Goal: Task Accomplishment & Management: Manage account settings

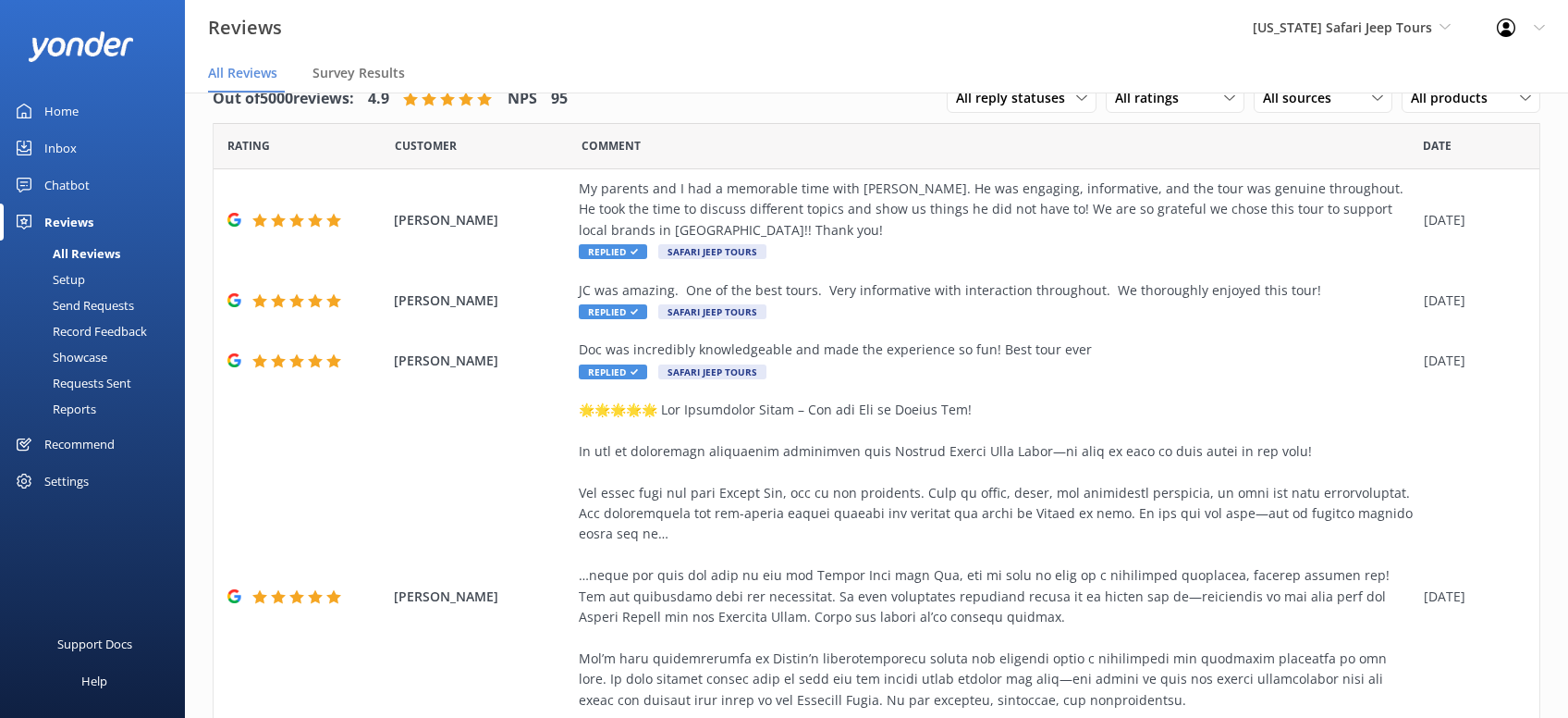
scroll to position [644, 0]
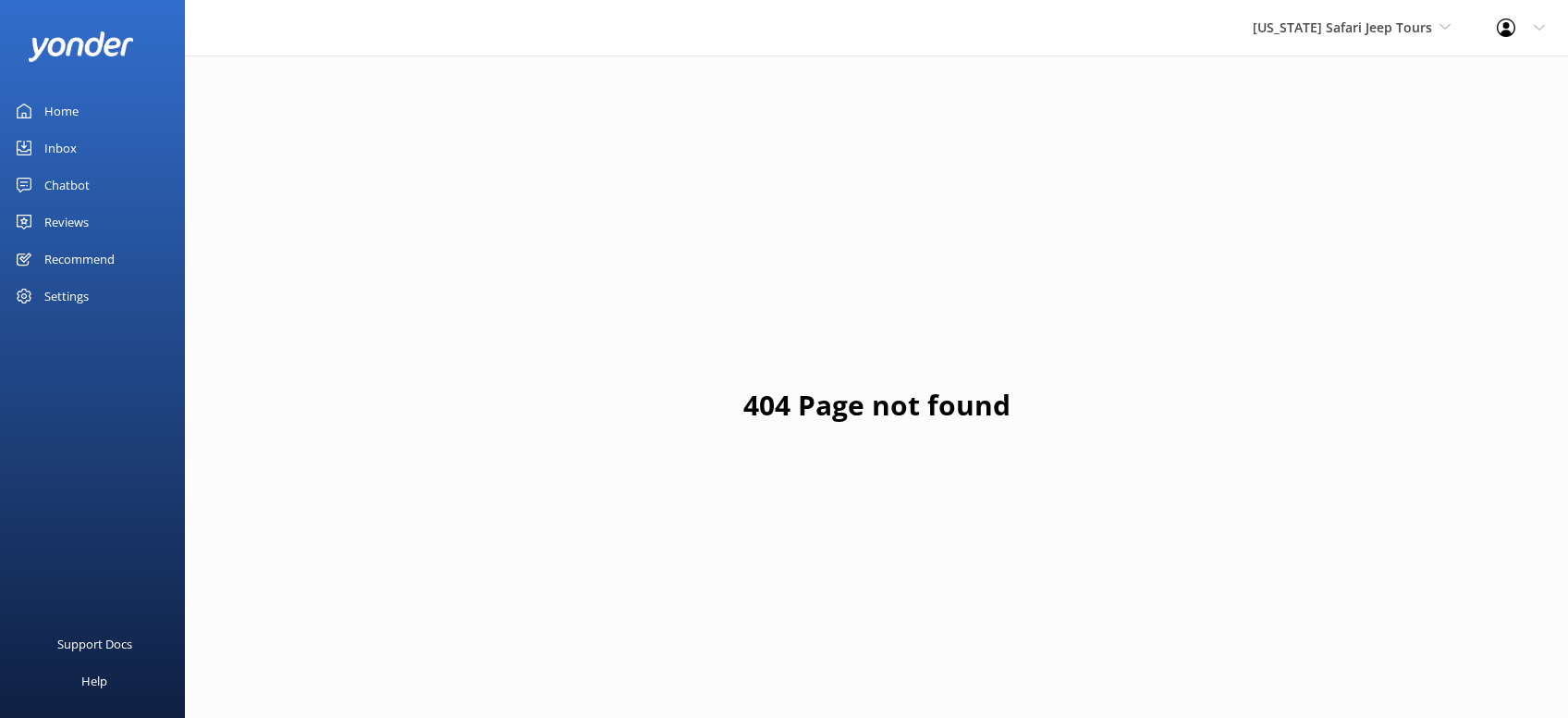
click at [84, 228] on div "Reviews" at bounding box center [67, 222] width 45 height 37
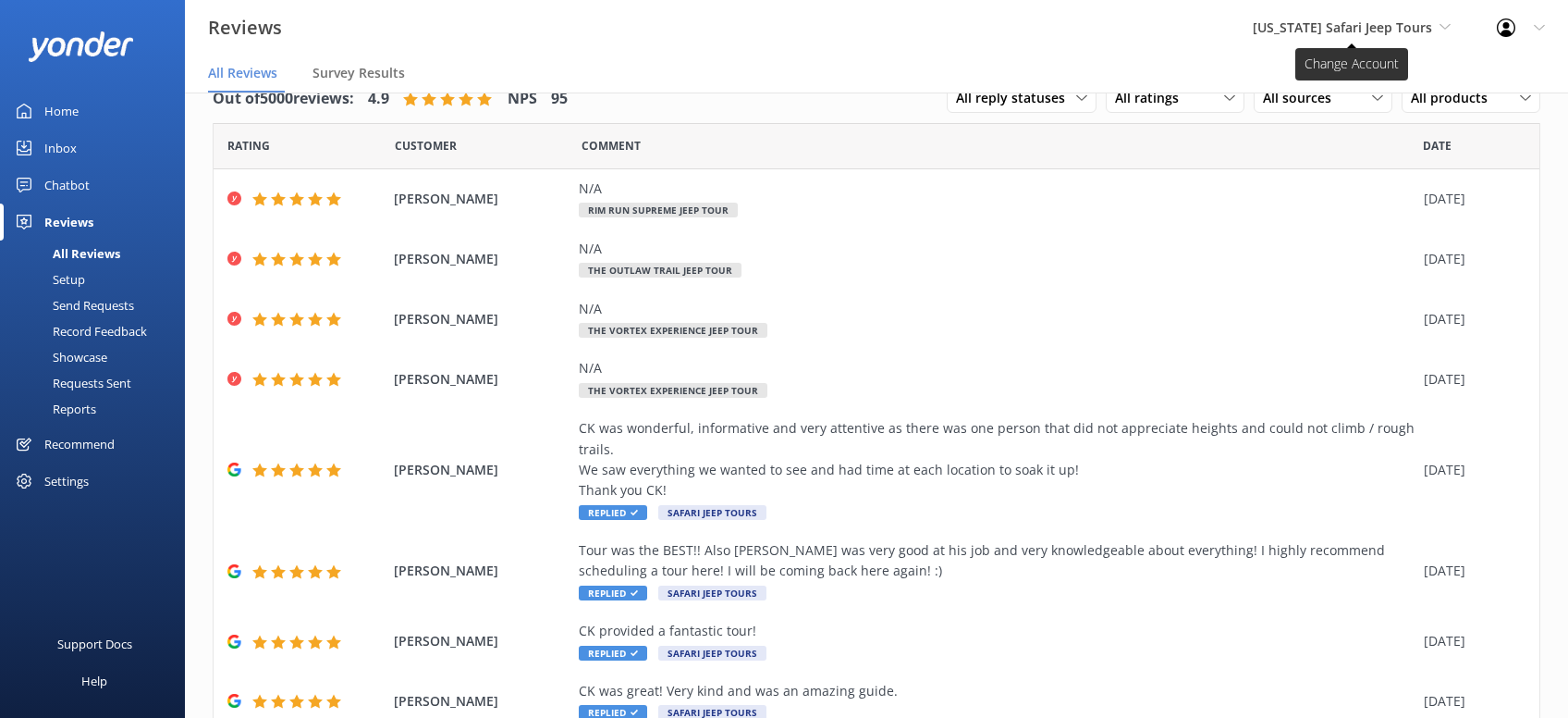
click at [1376, 30] on span "[US_STATE] Safari Jeep Tours" at bounding box center [1343, 27] width 179 height 18
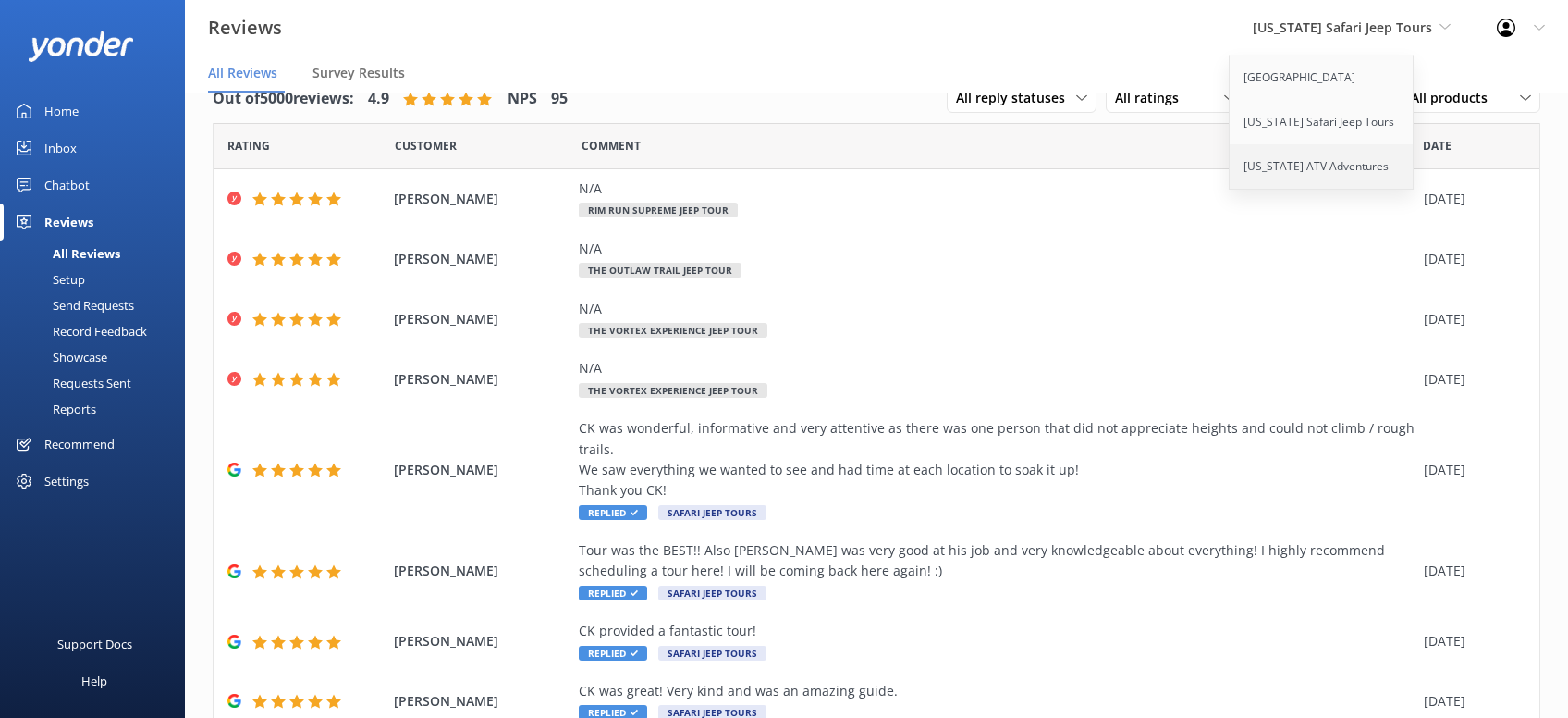
click at [1354, 157] on link "[US_STATE] ATV Adventures" at bounding box center [1322, 167] width 185 height 45
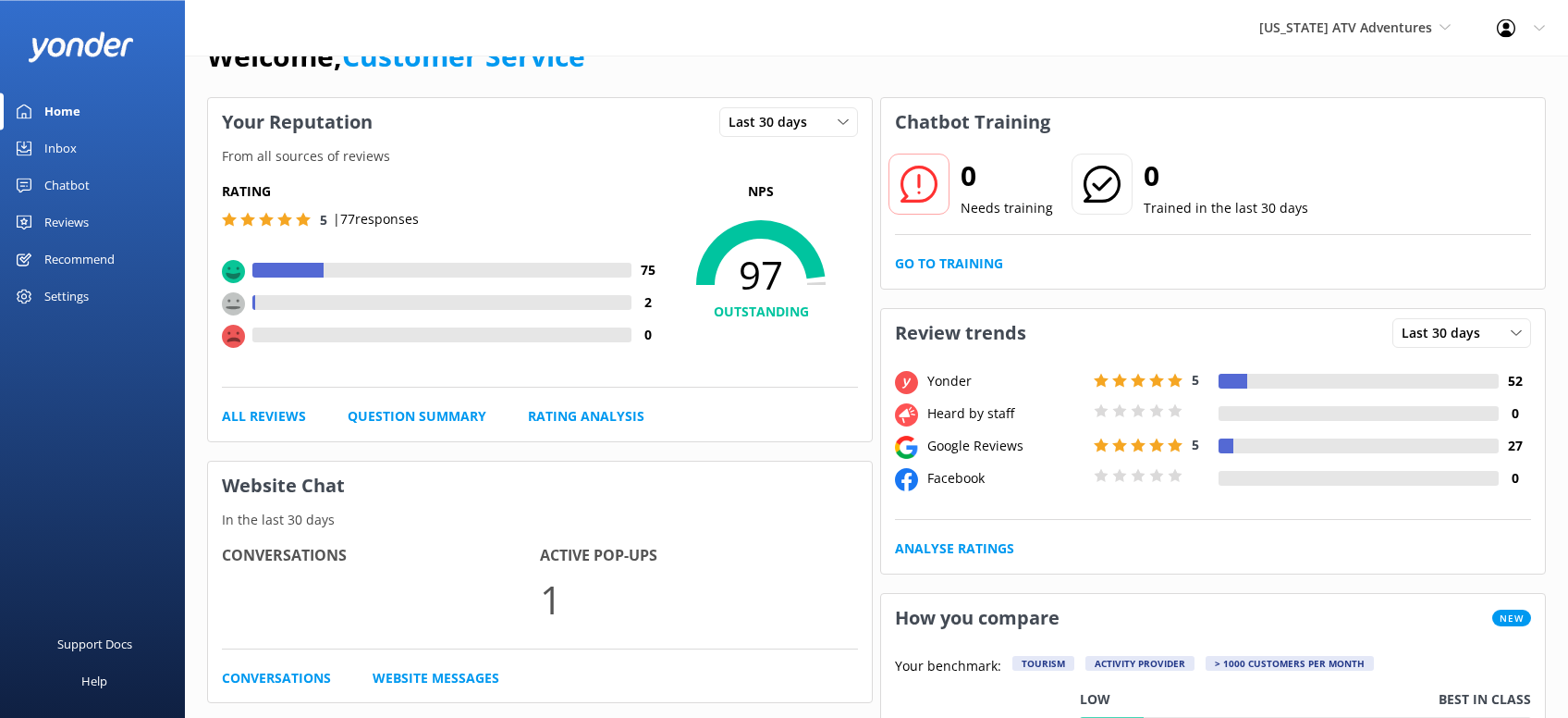
scroll to position [98, 0]
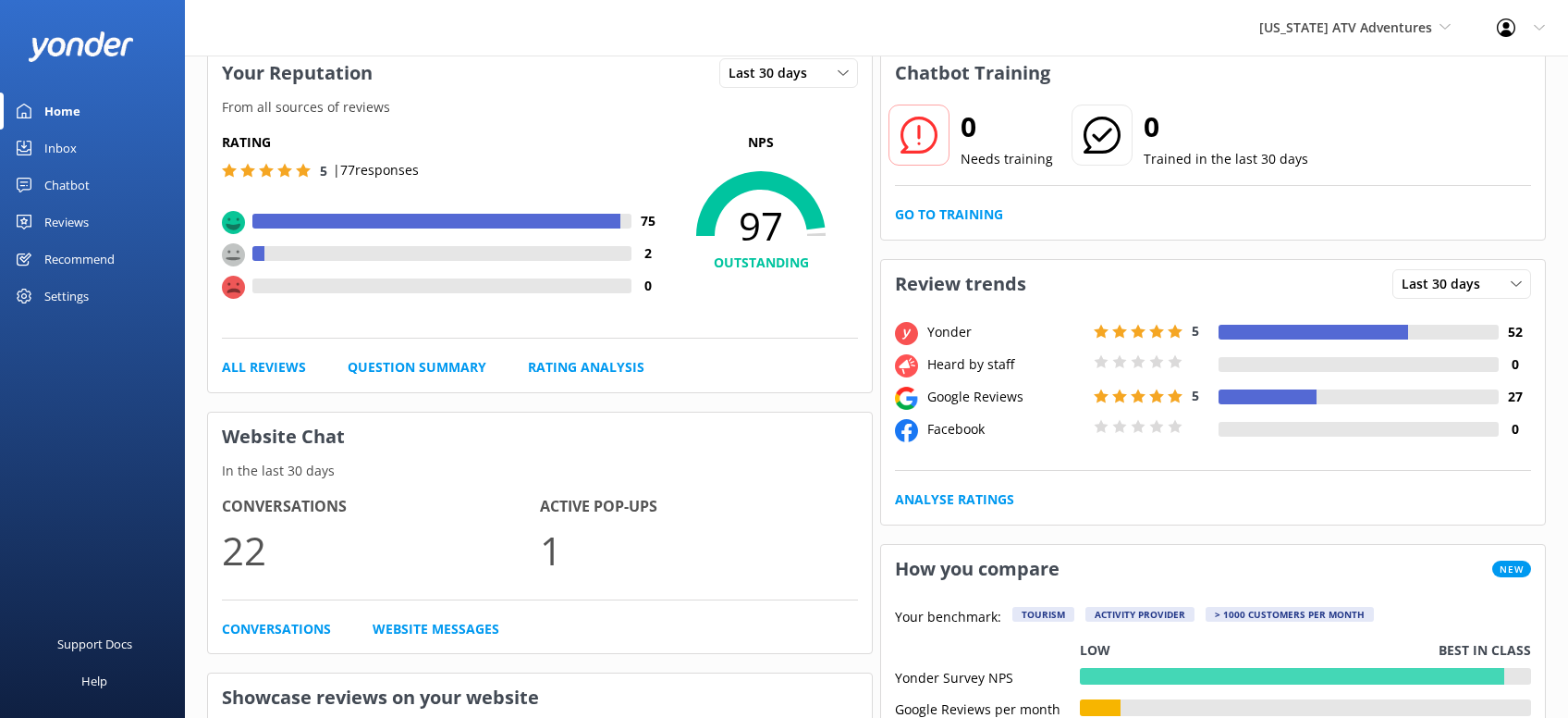
drag, startPoint x: 62, startPoint y: 217, endPoint x: 181, endPoint y: 231, distance: 119.8
click at [62, 217] on div "Reviews" at bounding box center [67, 222] width 45 height 37
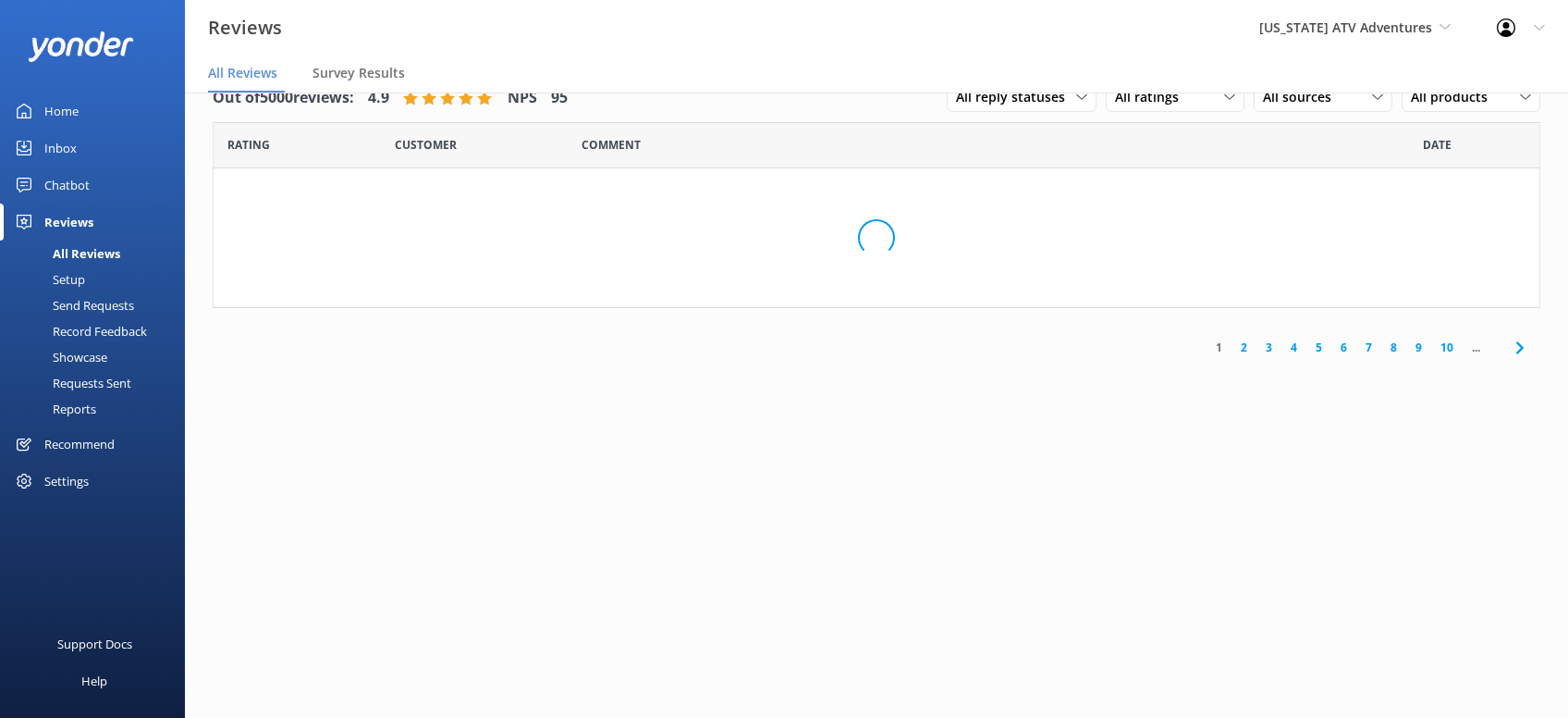
scroll to position [36, 0]
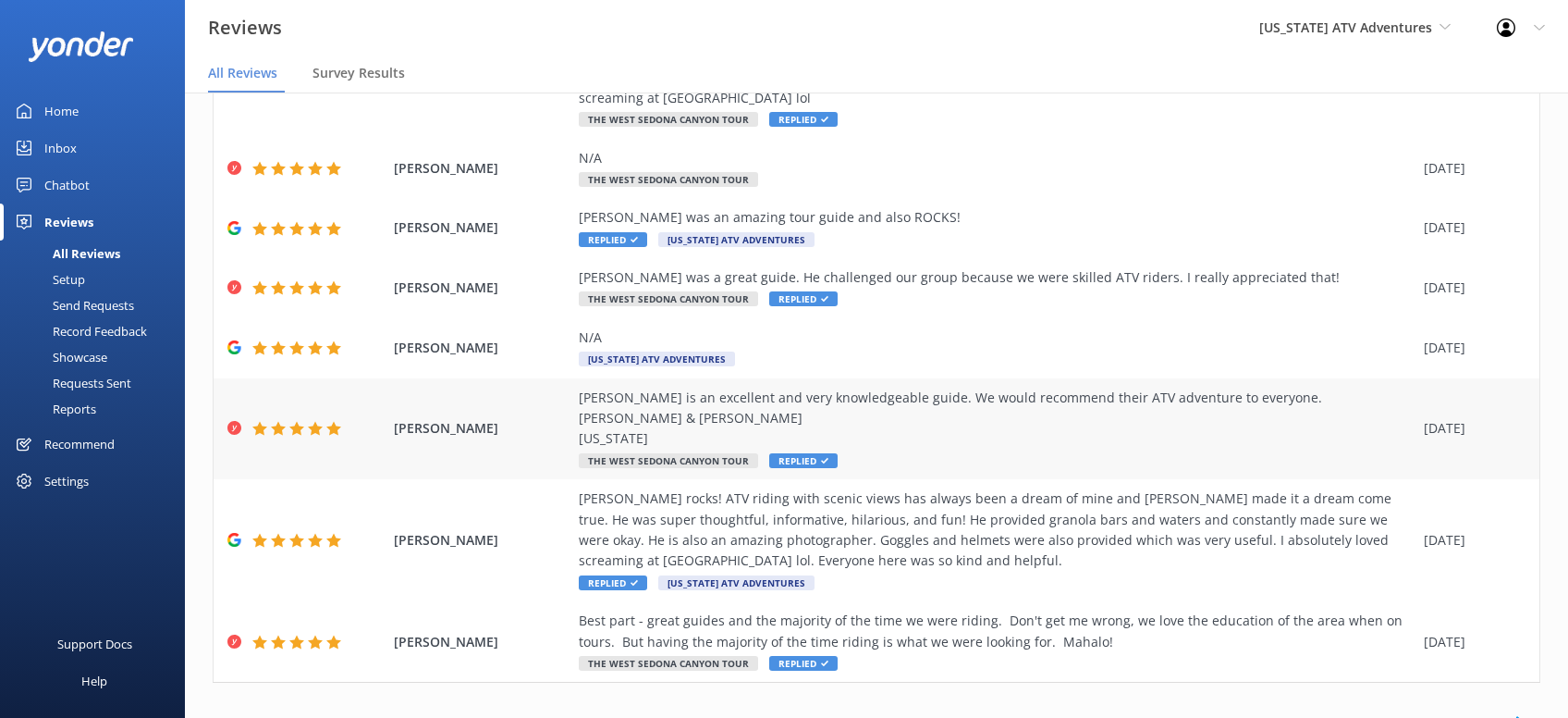
scroll to position [313, 0]
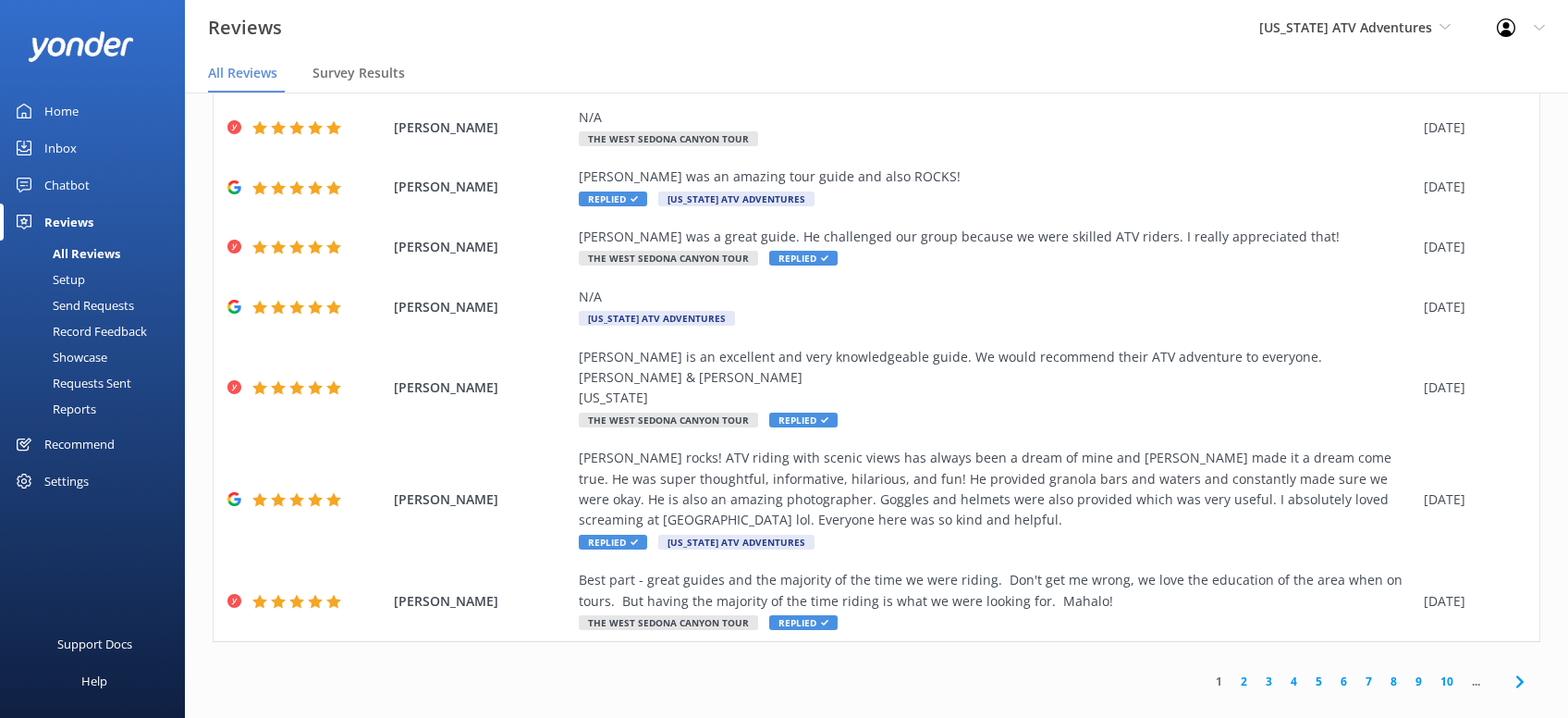
click at [1523, 675] on use at bounding box center [1519, 681] width 8 height 12
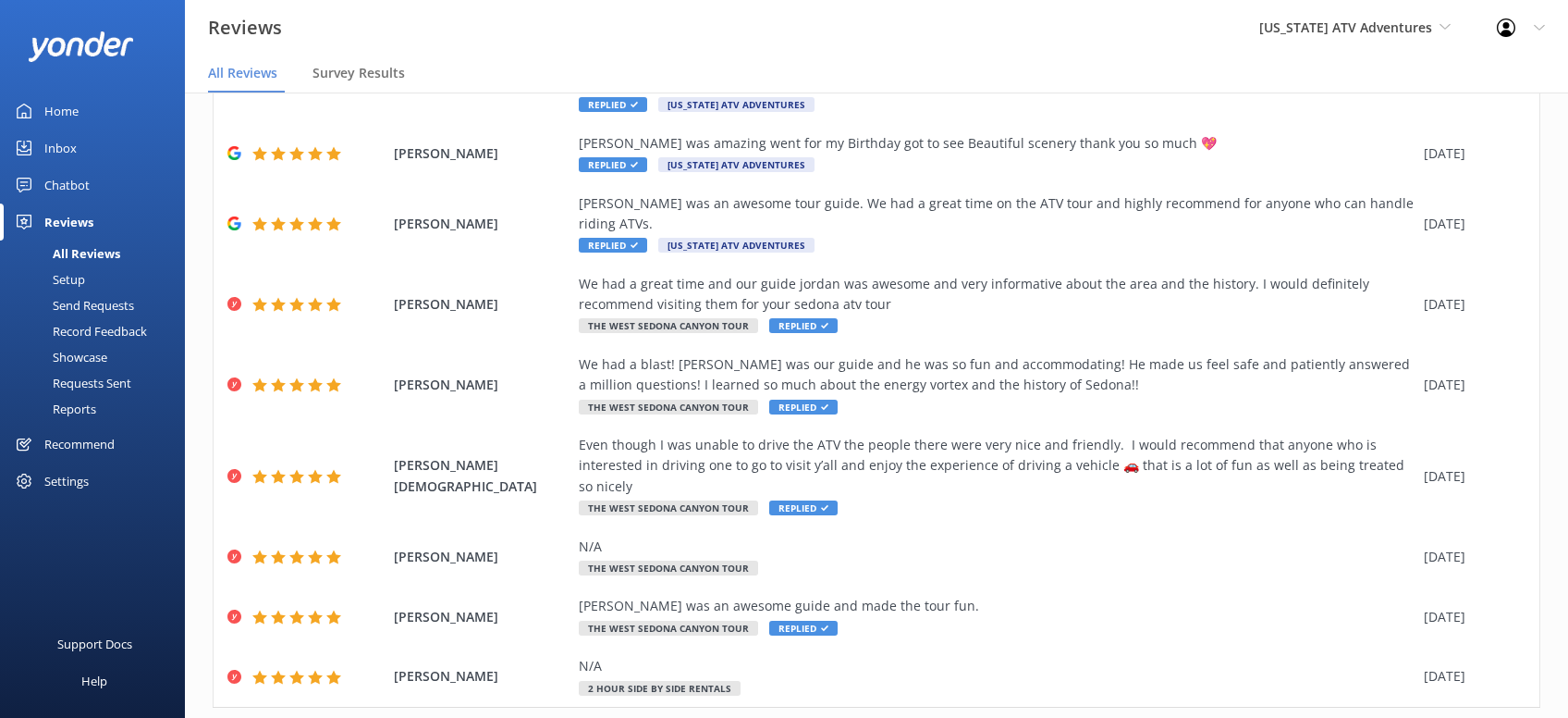
scroll to position [272, 0]
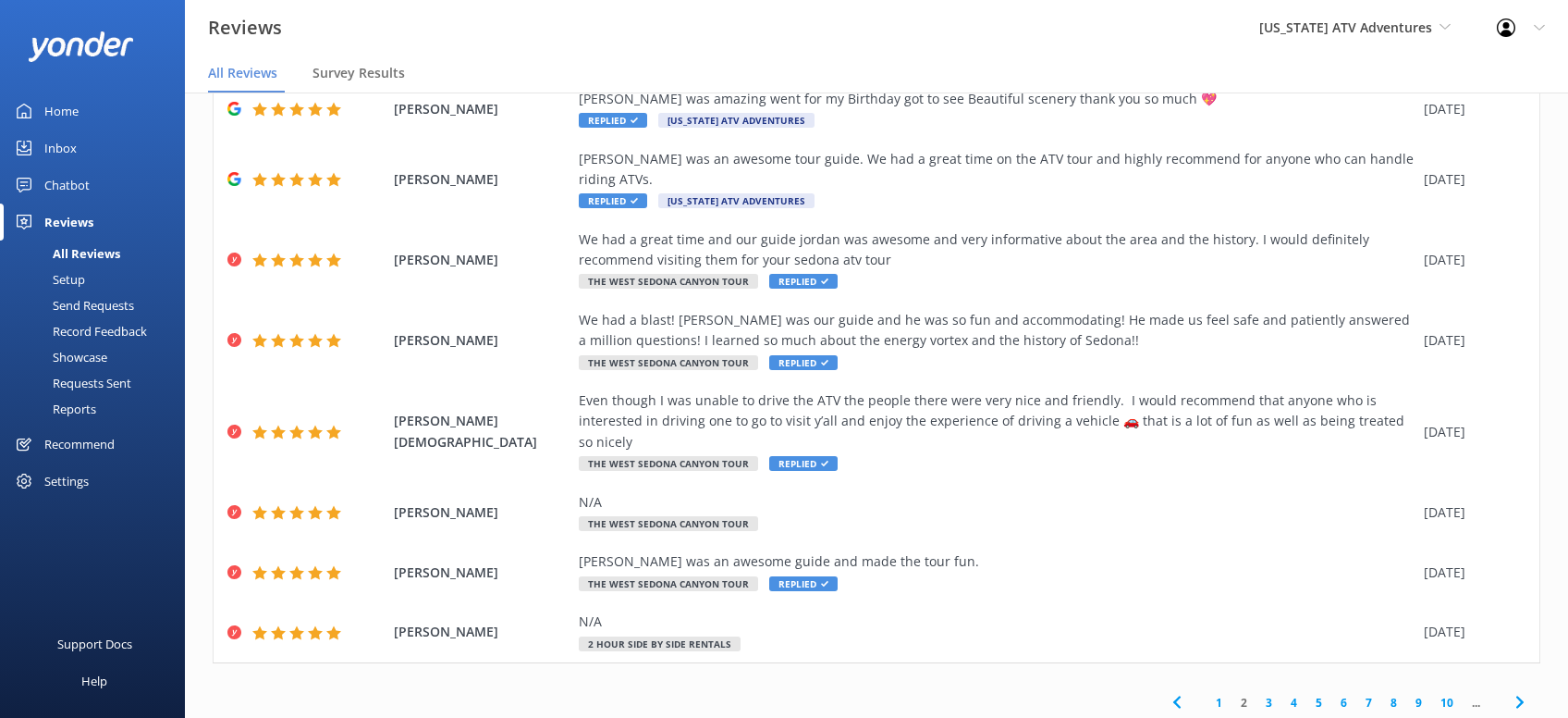
click at [1516, 691] on icon at bounding box center [1519, 701] width 22 height 22
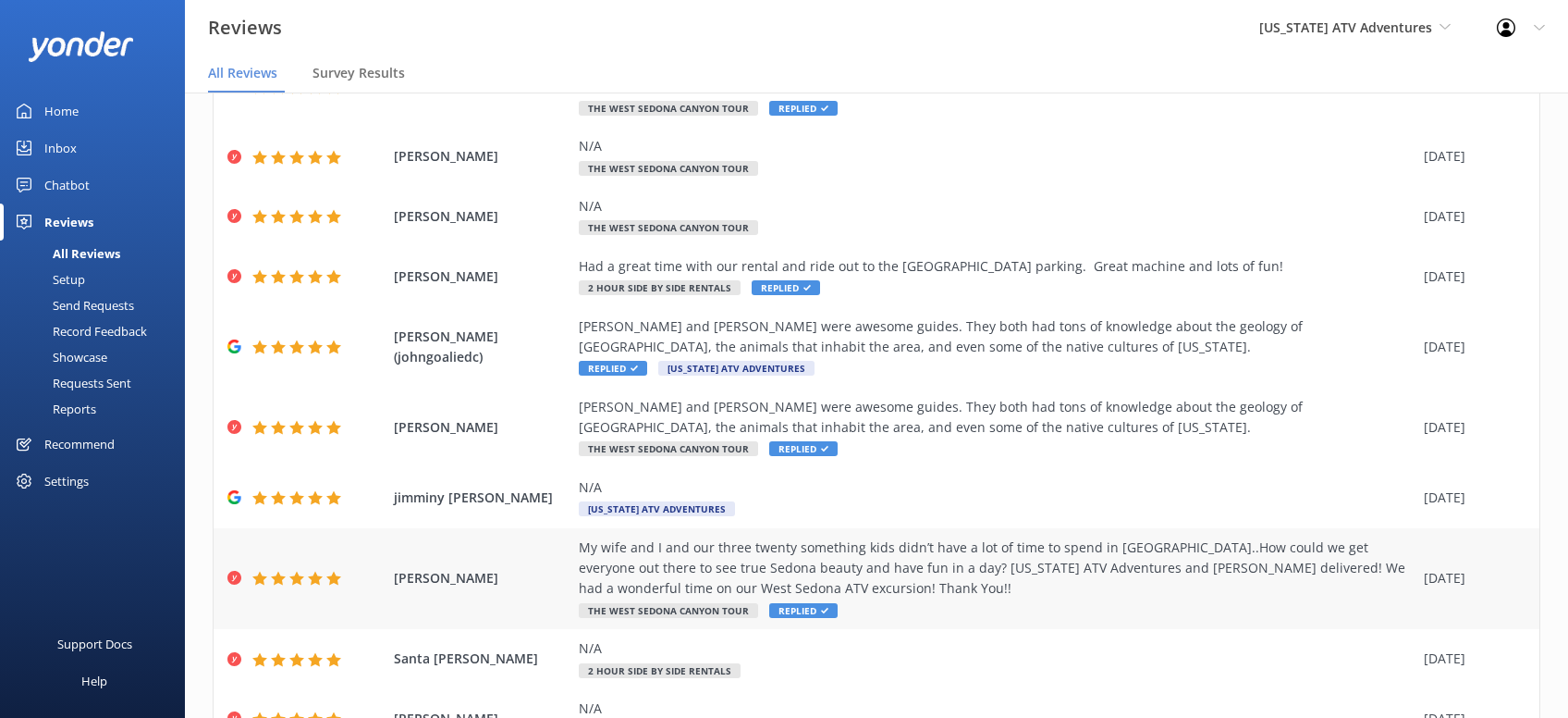
scroll to position [252, 0]
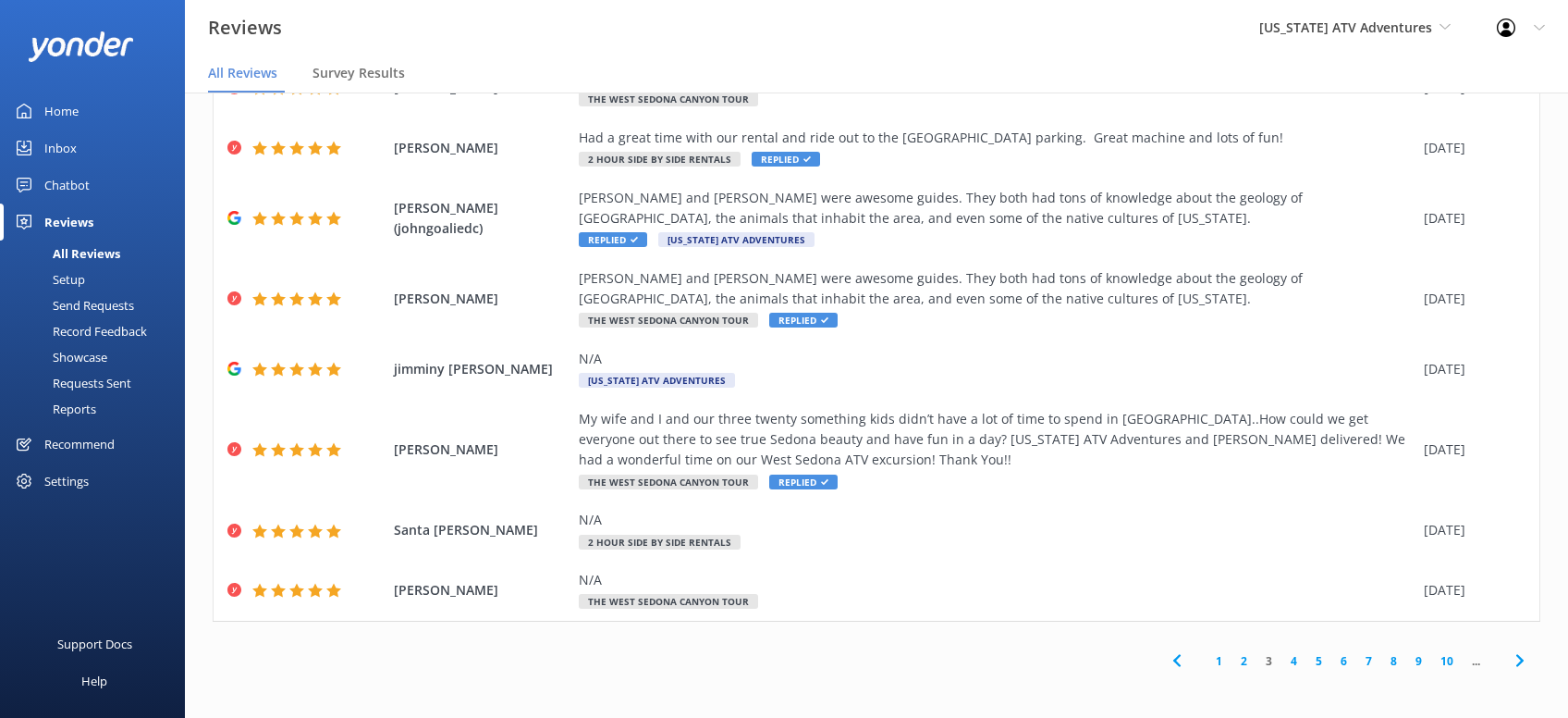
click at [1520, 658] on use at bounding box center [1519, 660] width 8 height 12
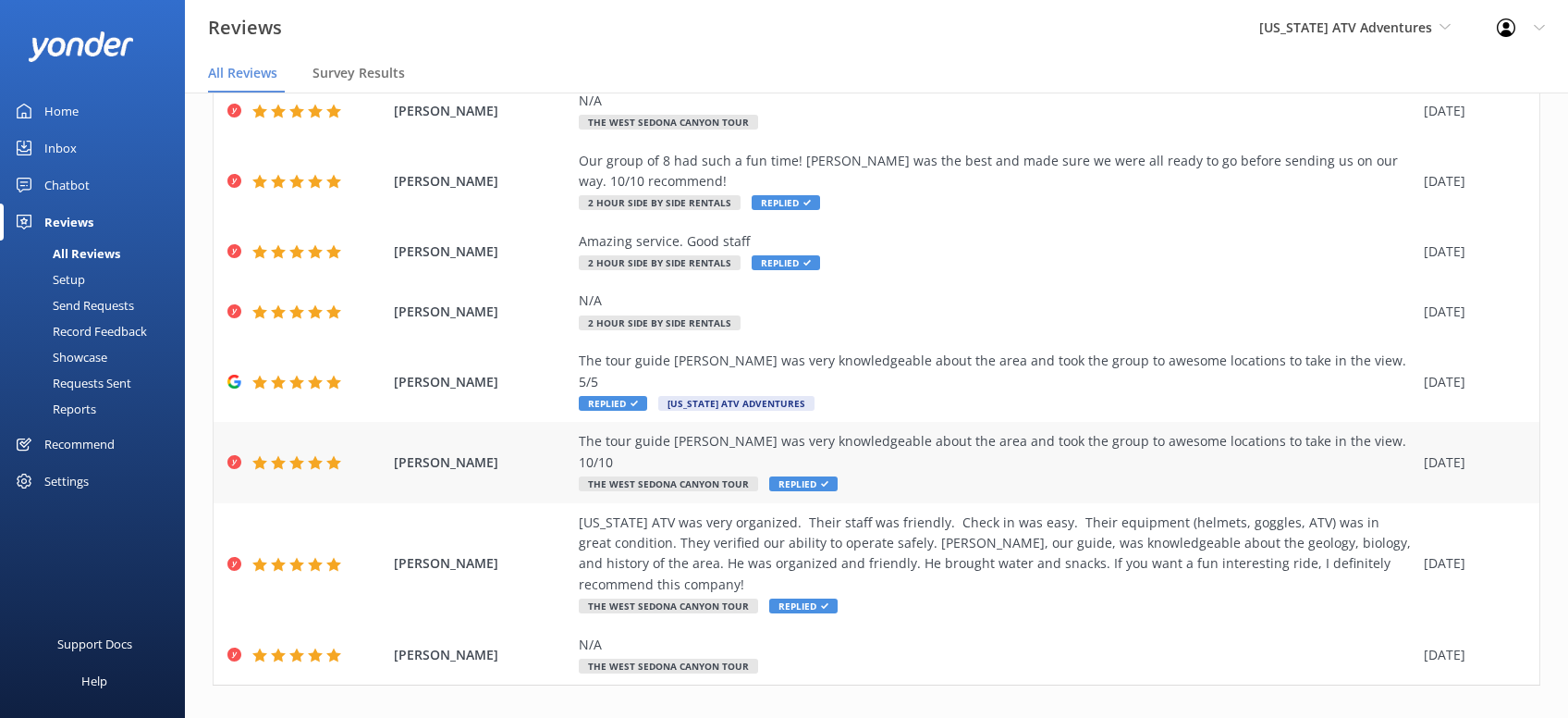
scroll to position [272, 0]
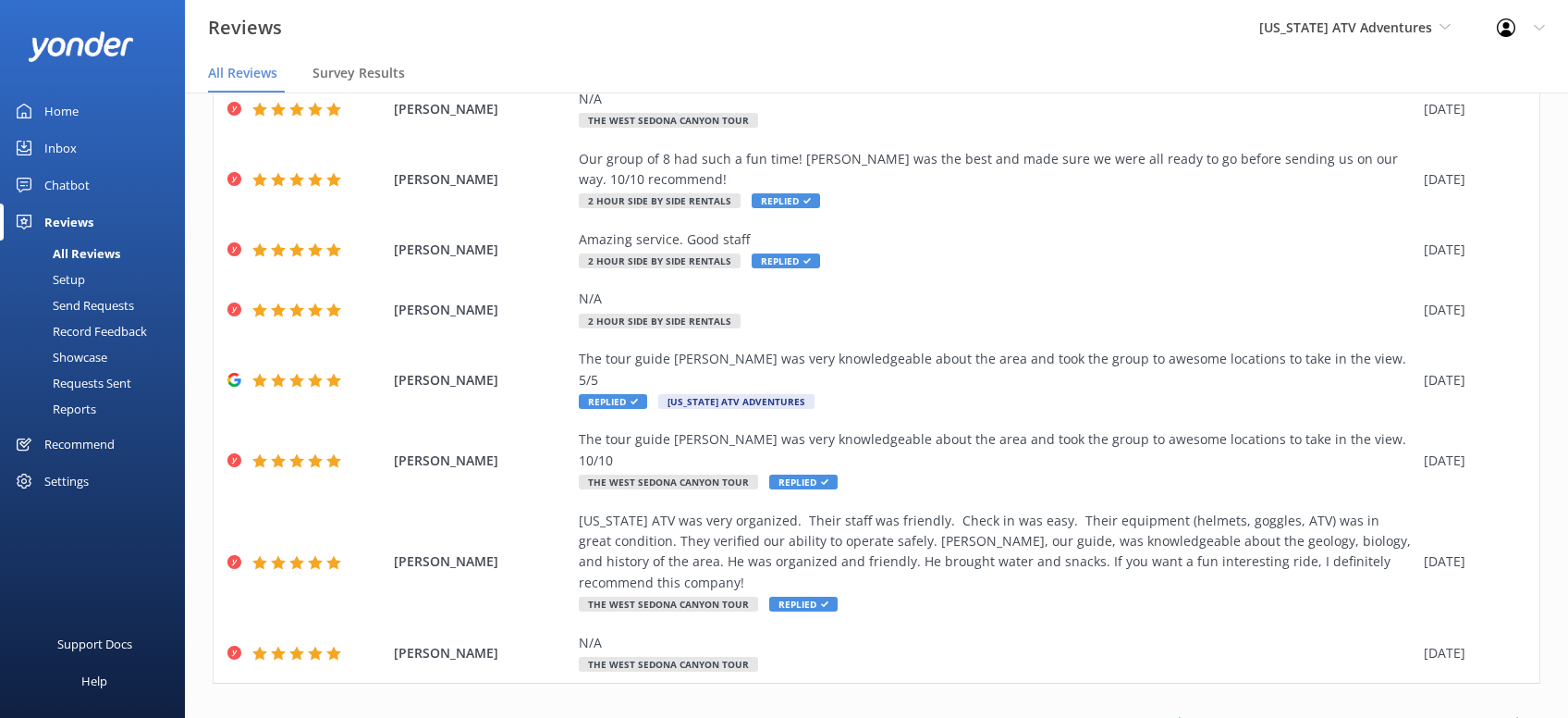
click at [1517, 712] on icon at bounding box center [1519, 723] width 22 height 22
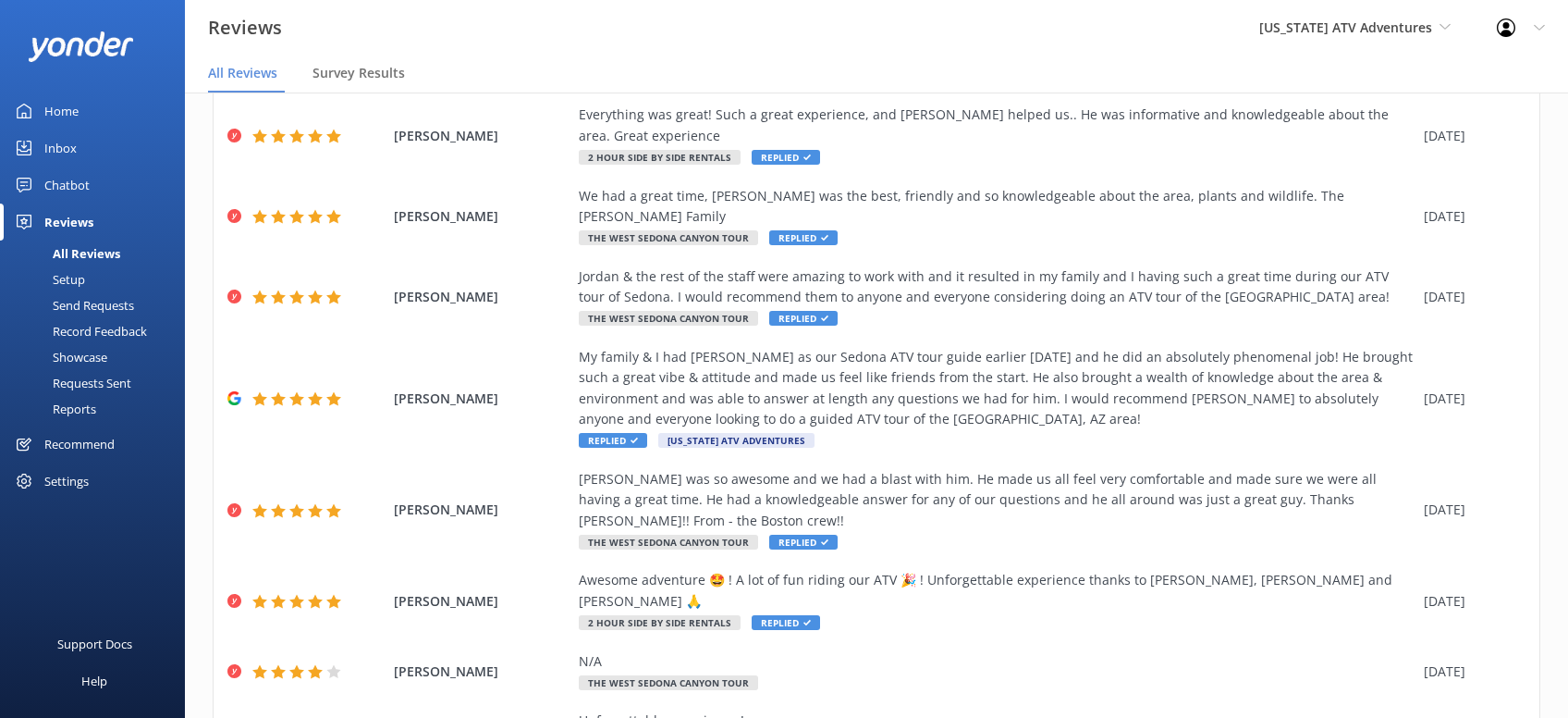
scroll to position [313, 0]
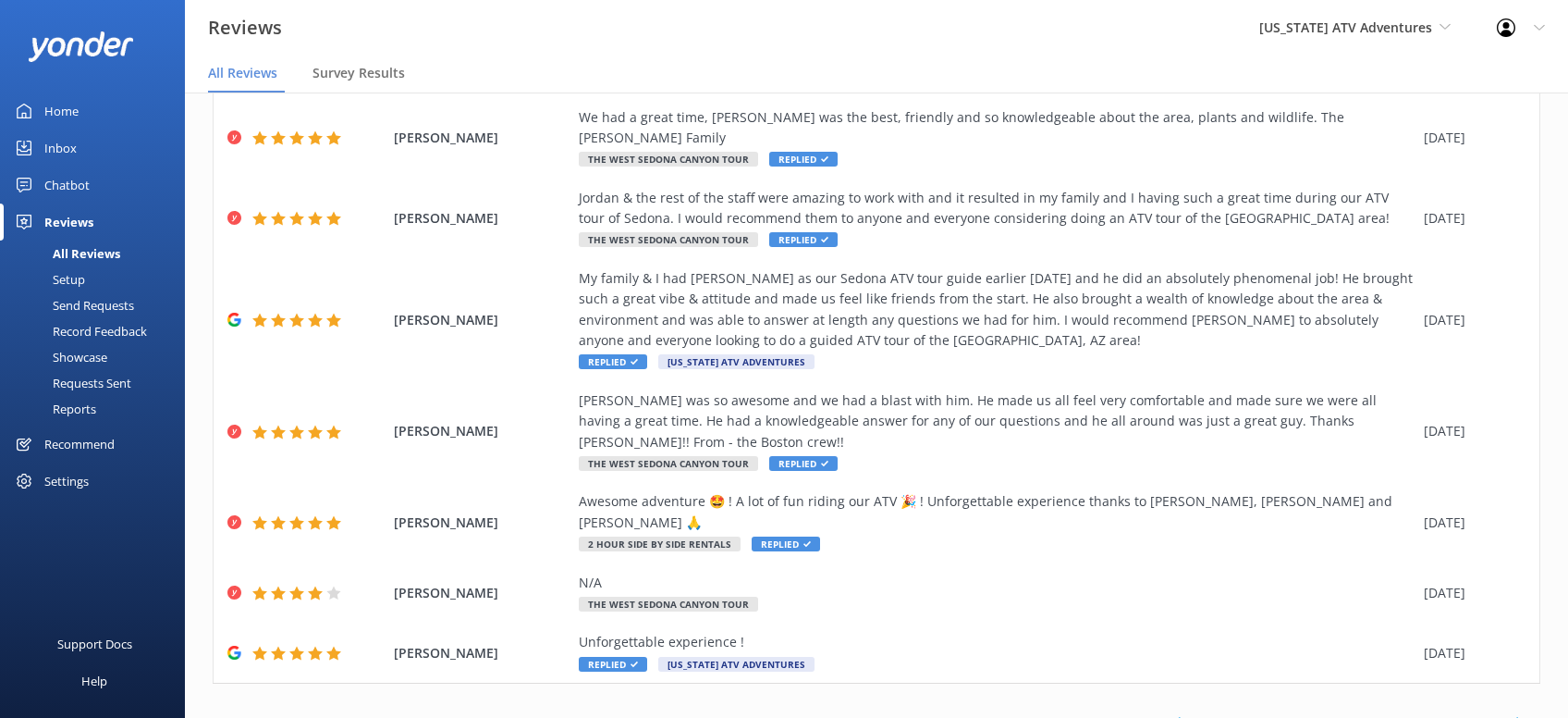
click at [1509, 712] on icon at bounding box center [1519, 723] width 22 height 22
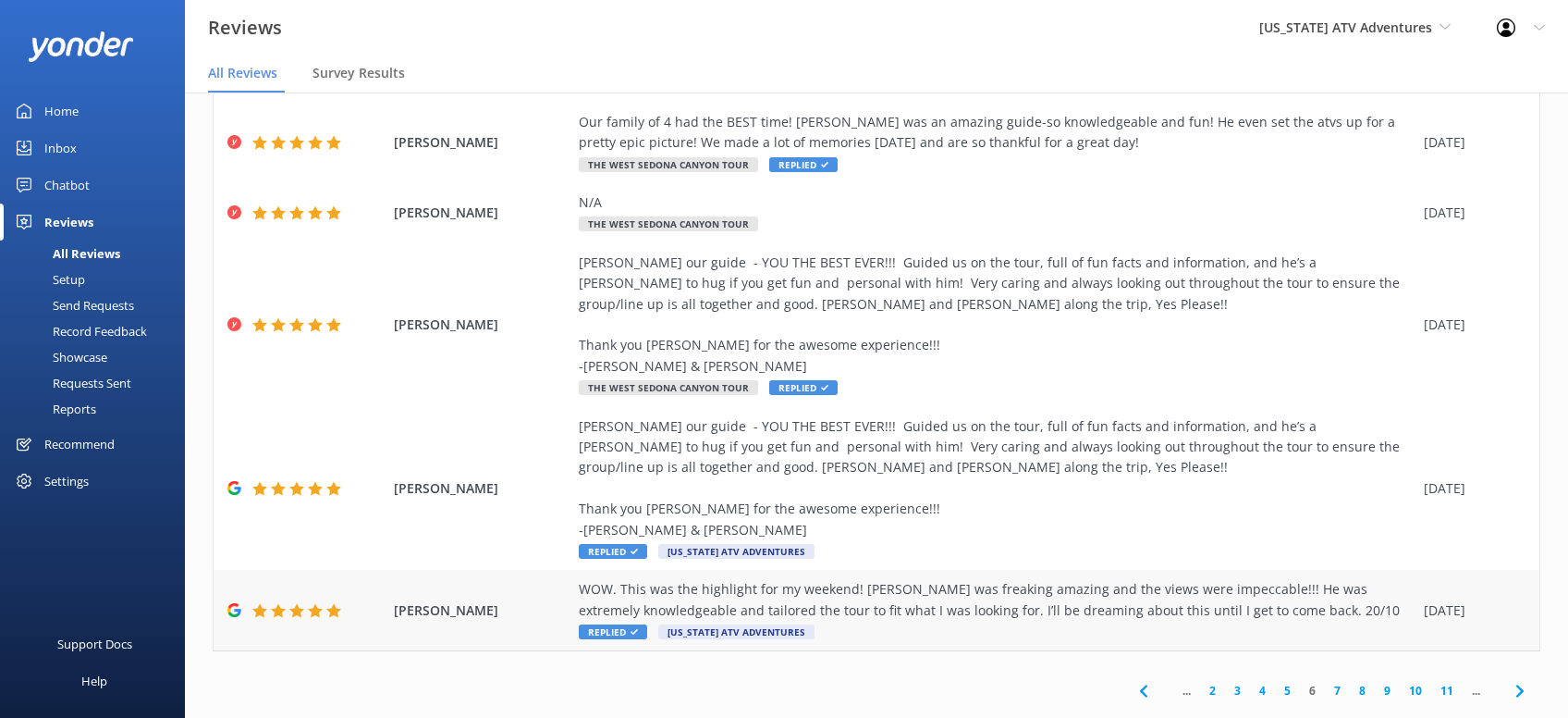
scroll to position [479, 0]
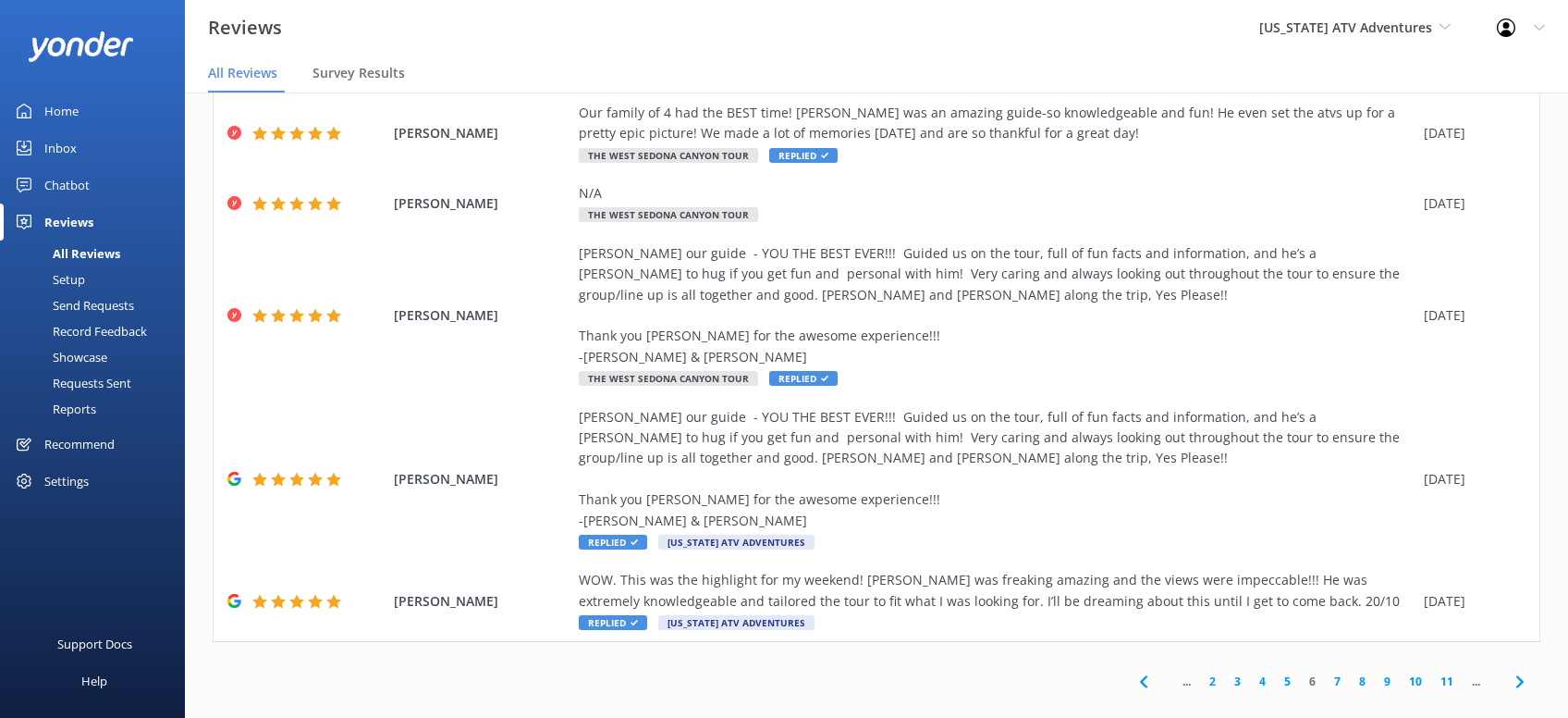
click at [1521, 670] on icon at bounding box center [1519, 681] width 22 height 22
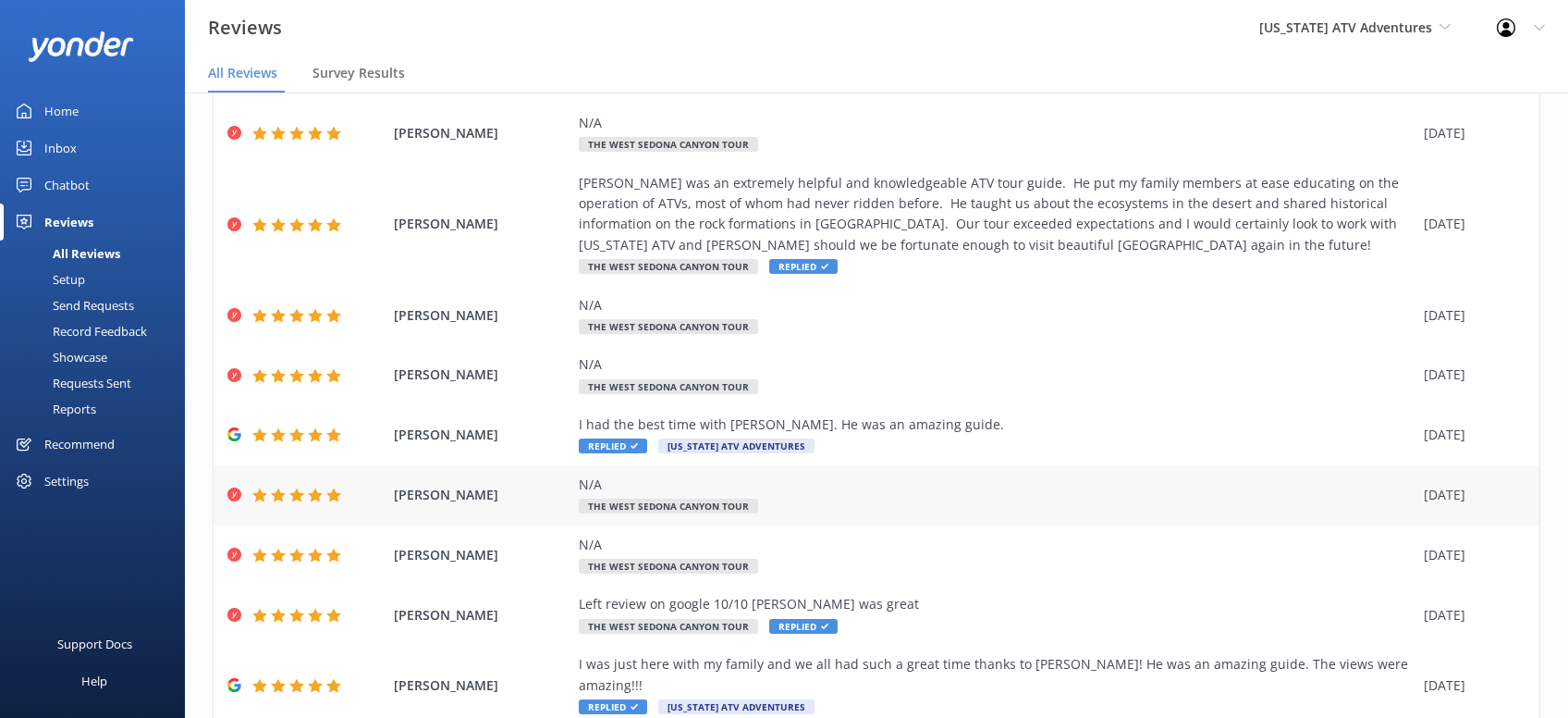
scroll to position [210, 0]
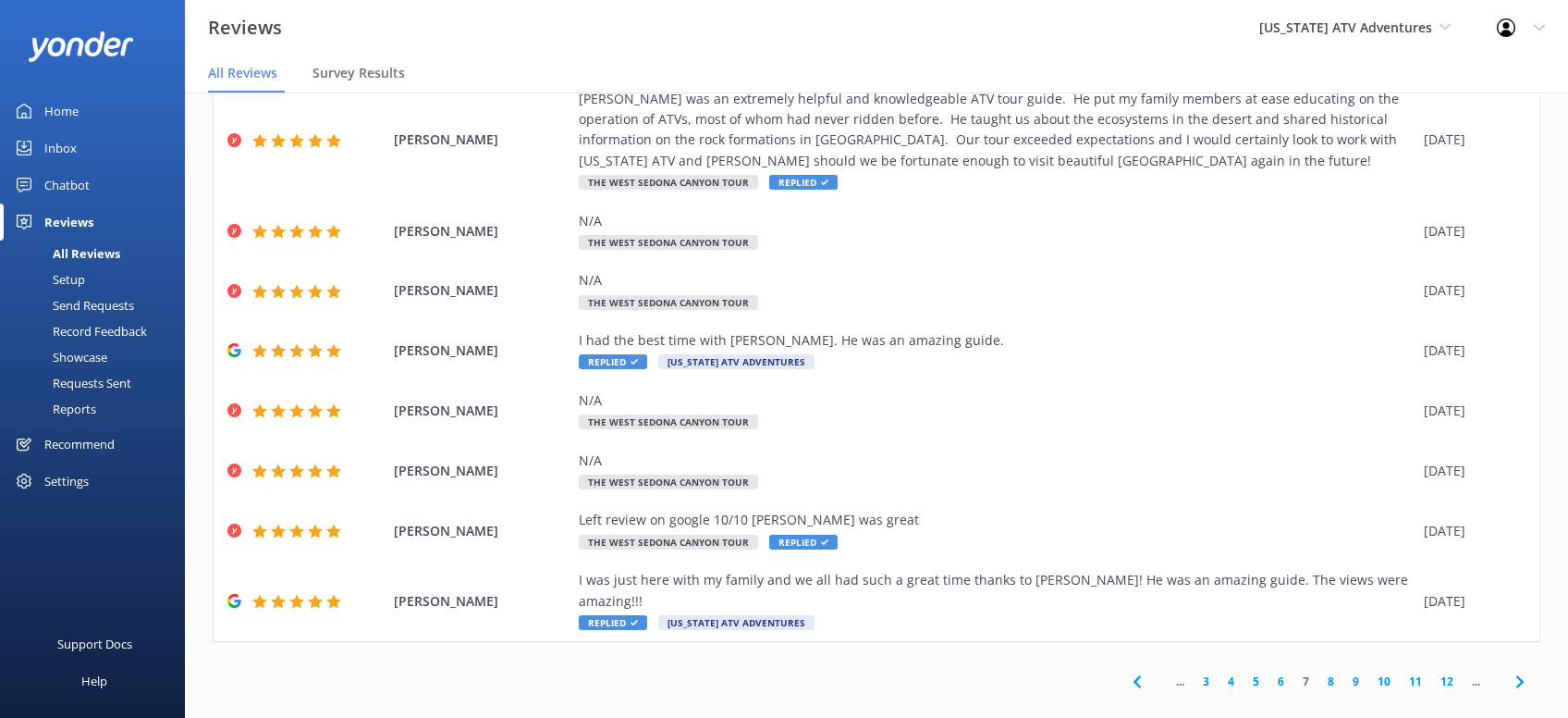
click at [1512, 670] on icon at bounding box center [1519, 681] width 22 height 22
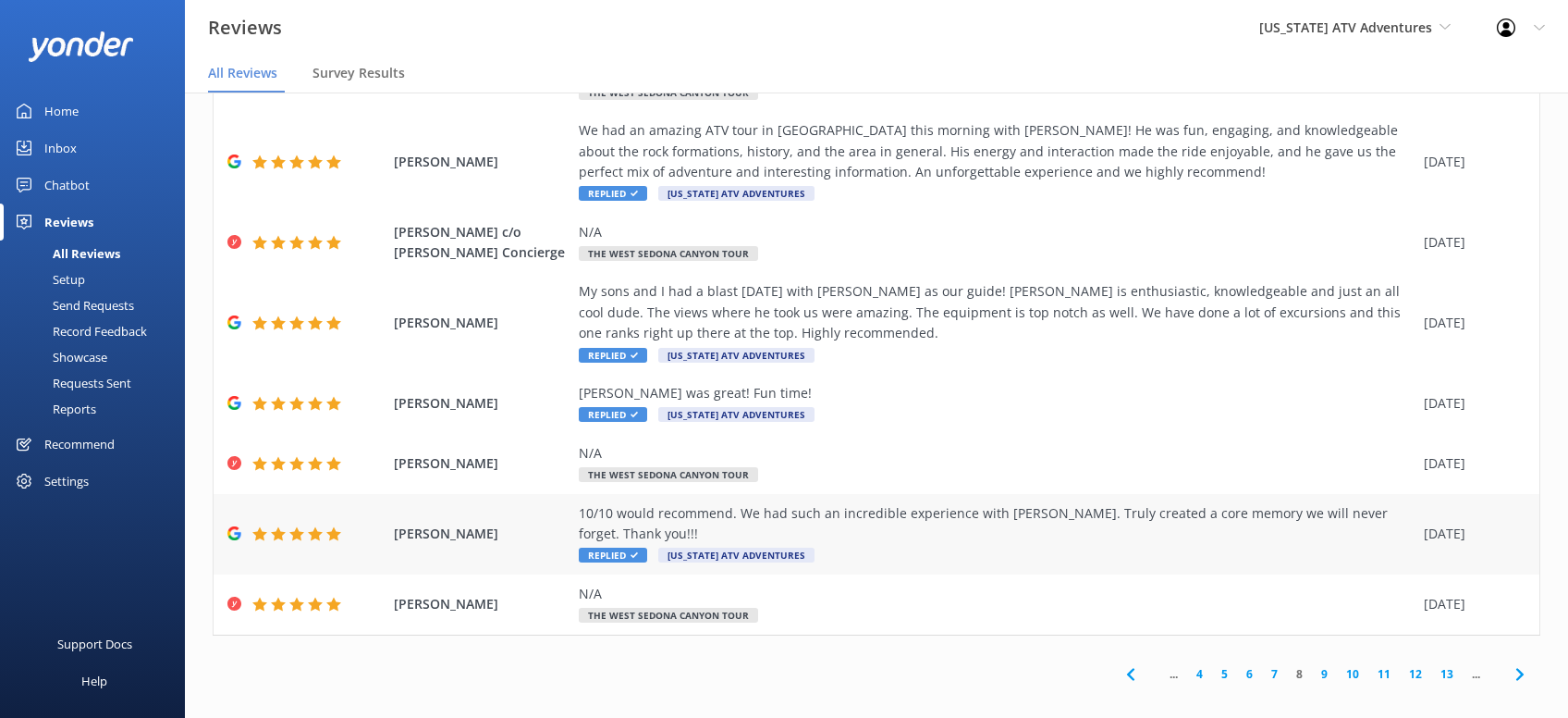
scroll to position [293, 0]
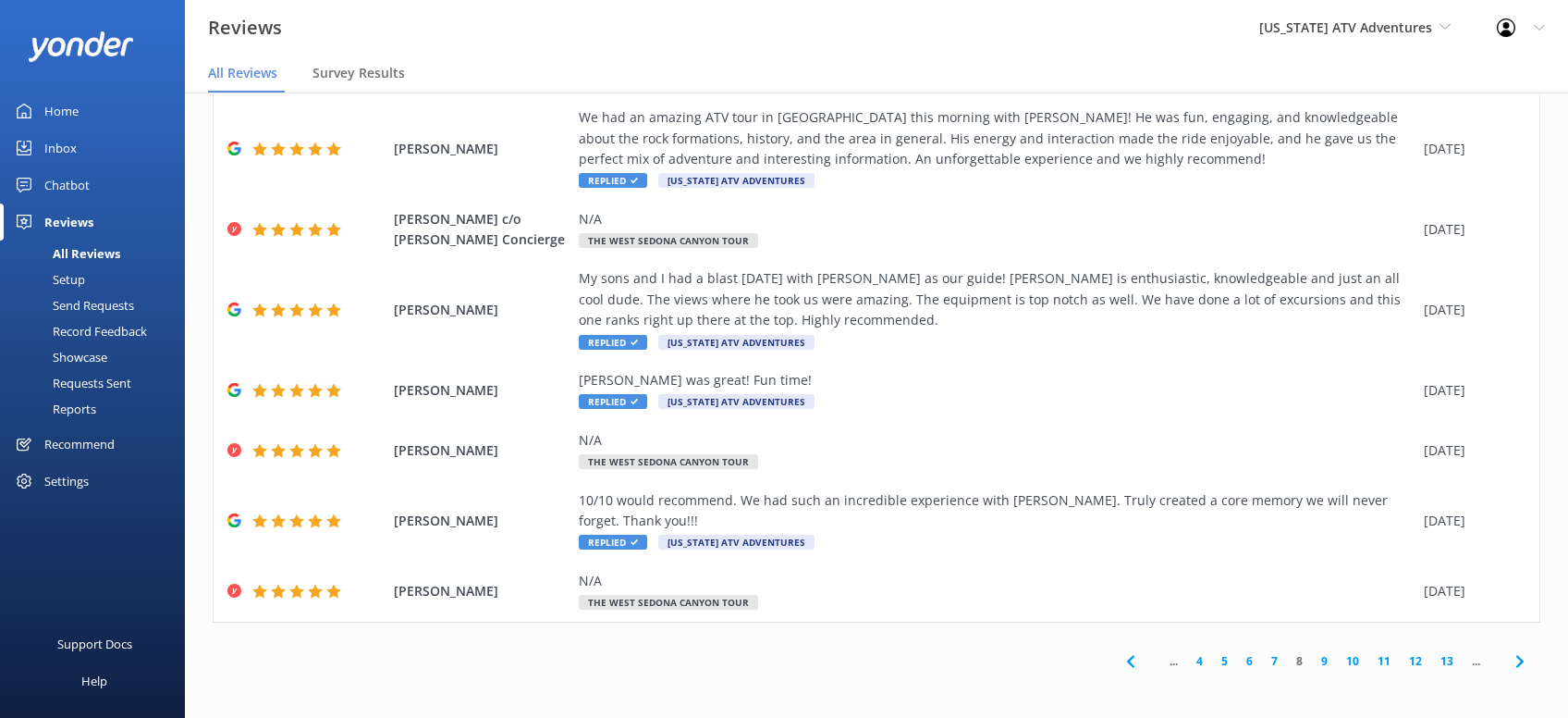
click at [1520, 662] on use at bounding box center [1519, 660] width 8 height 12
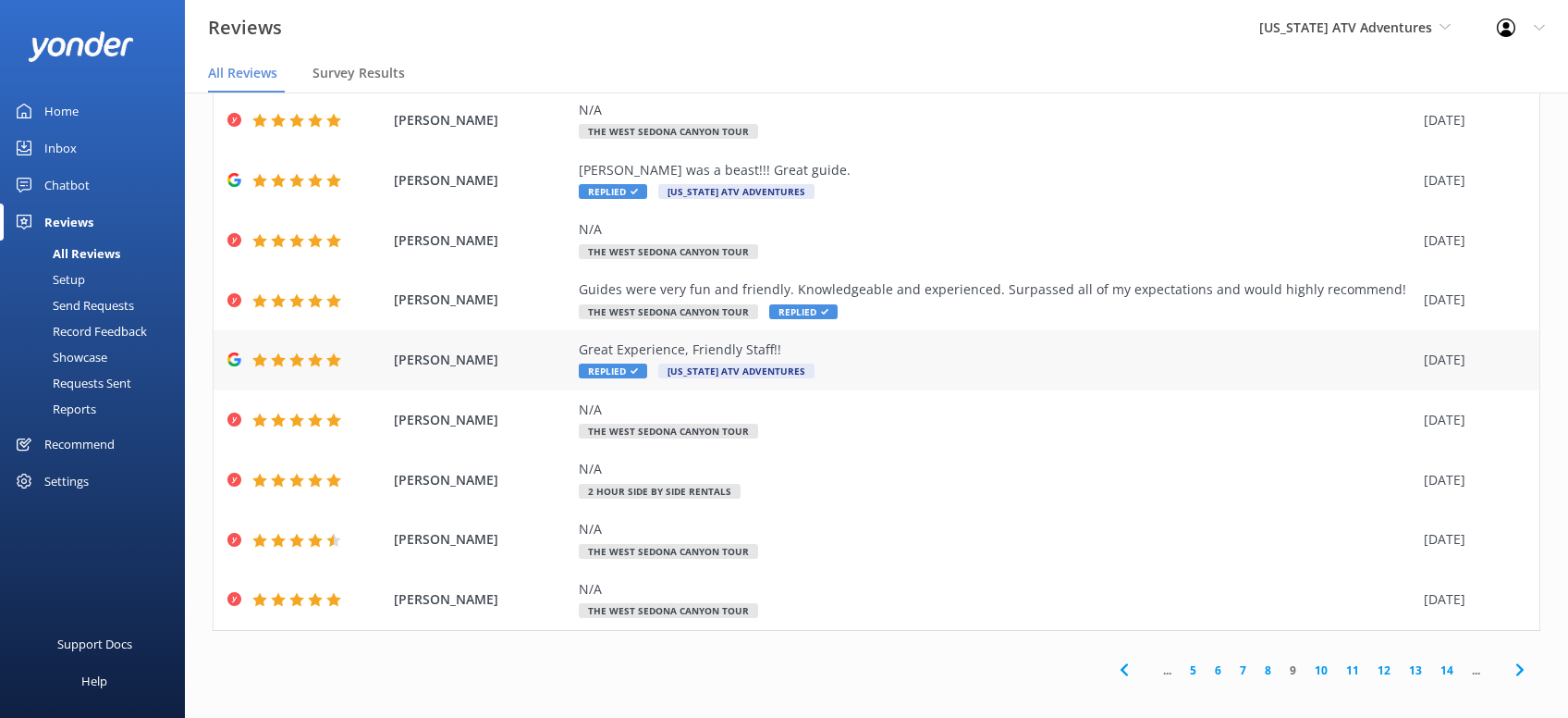
scroll to position [147, 0]
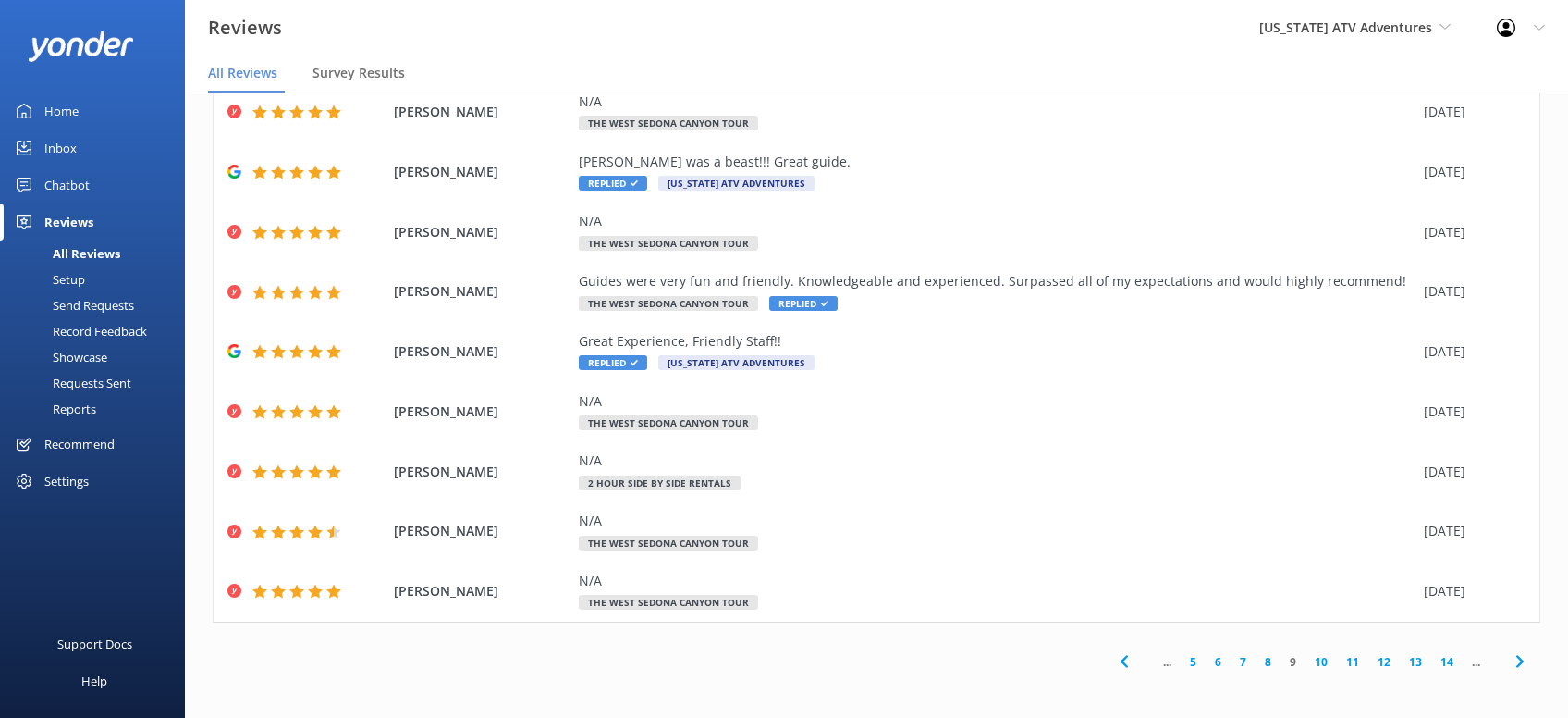
drag, startPoint x: 1521, startPoint y: 668, endPoint x: 1470, endPoint y: 625, distance: 66.7
click at [1521, 666] on icon at bounding box center [1519, 661] width 22 height 22
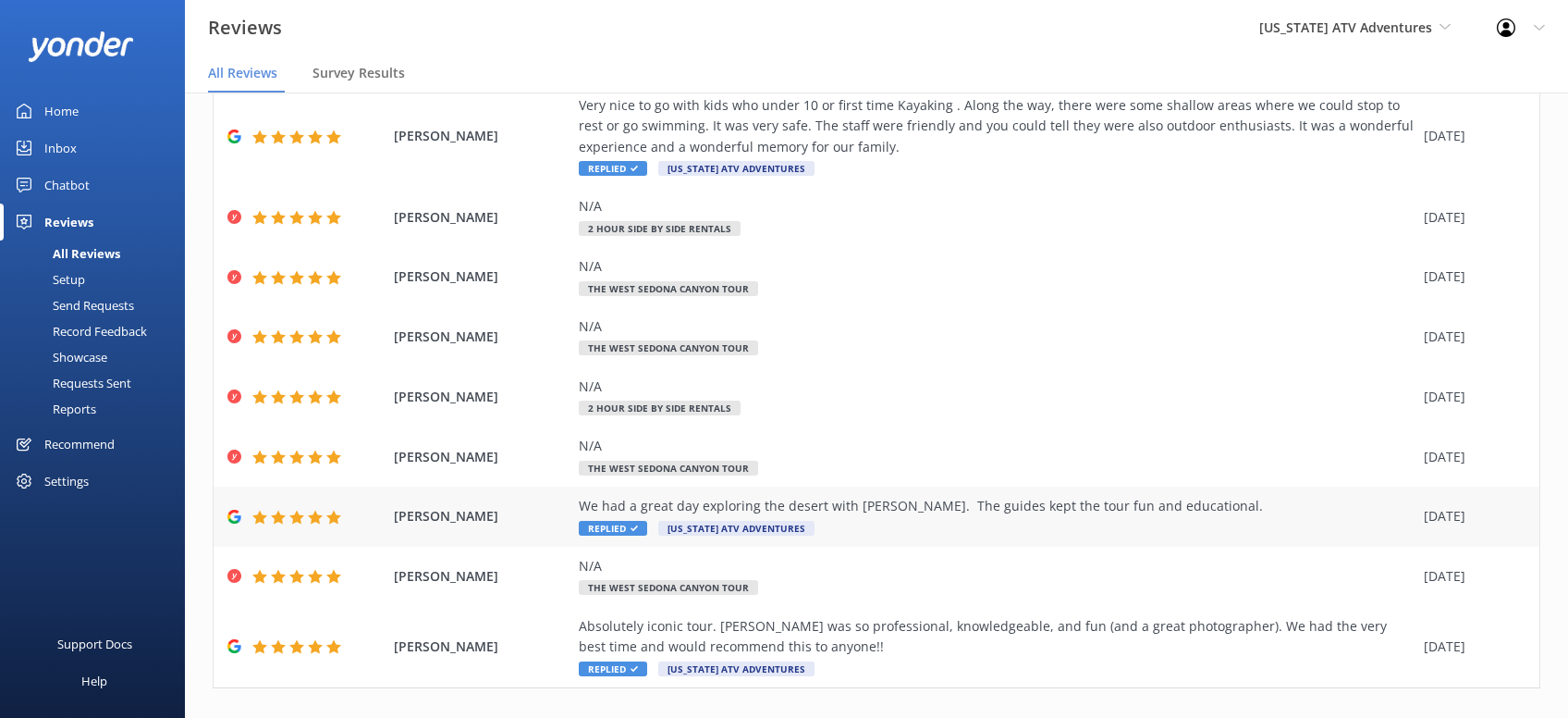
scroll to position [210, 0]
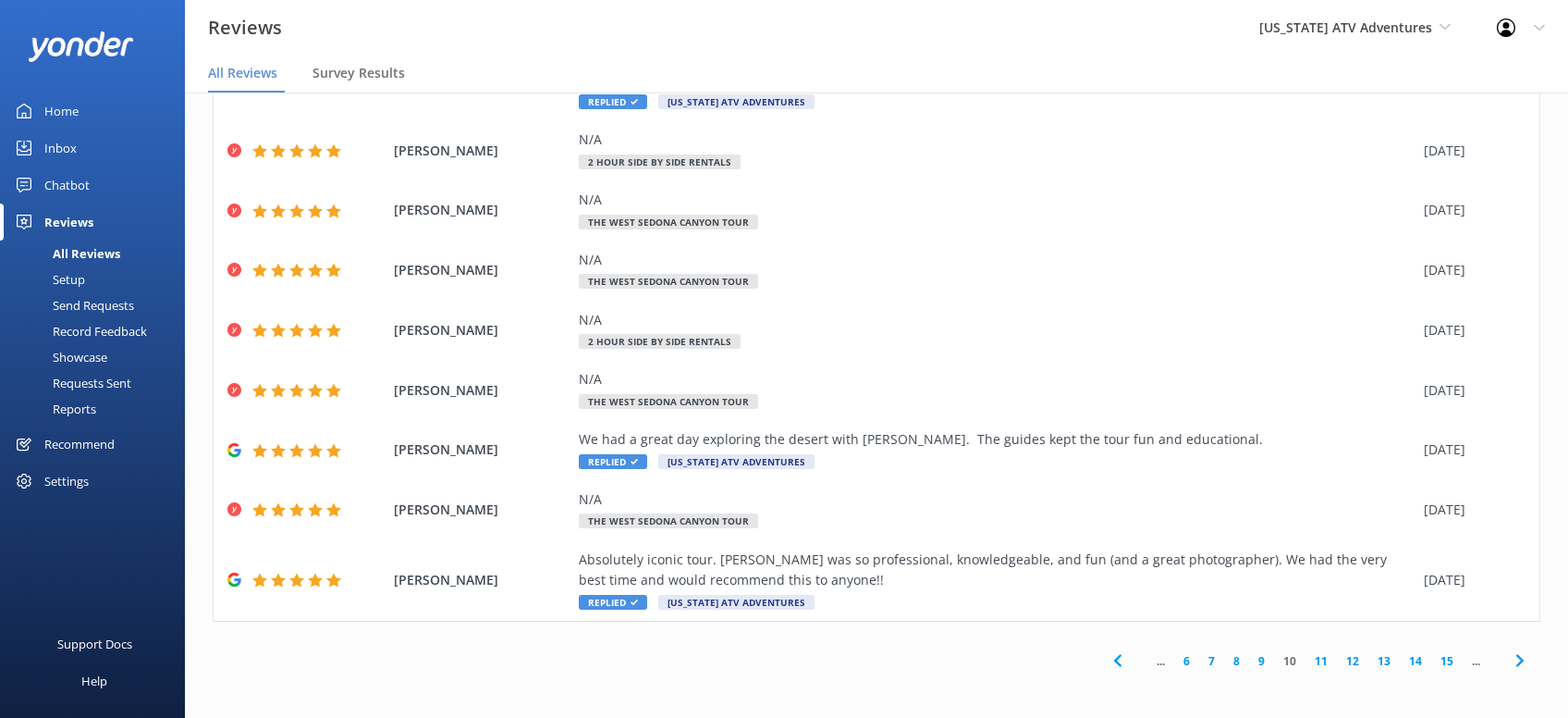
click at [1520, 661] on icon at bounding box center [1519, 660] width 22 height 22
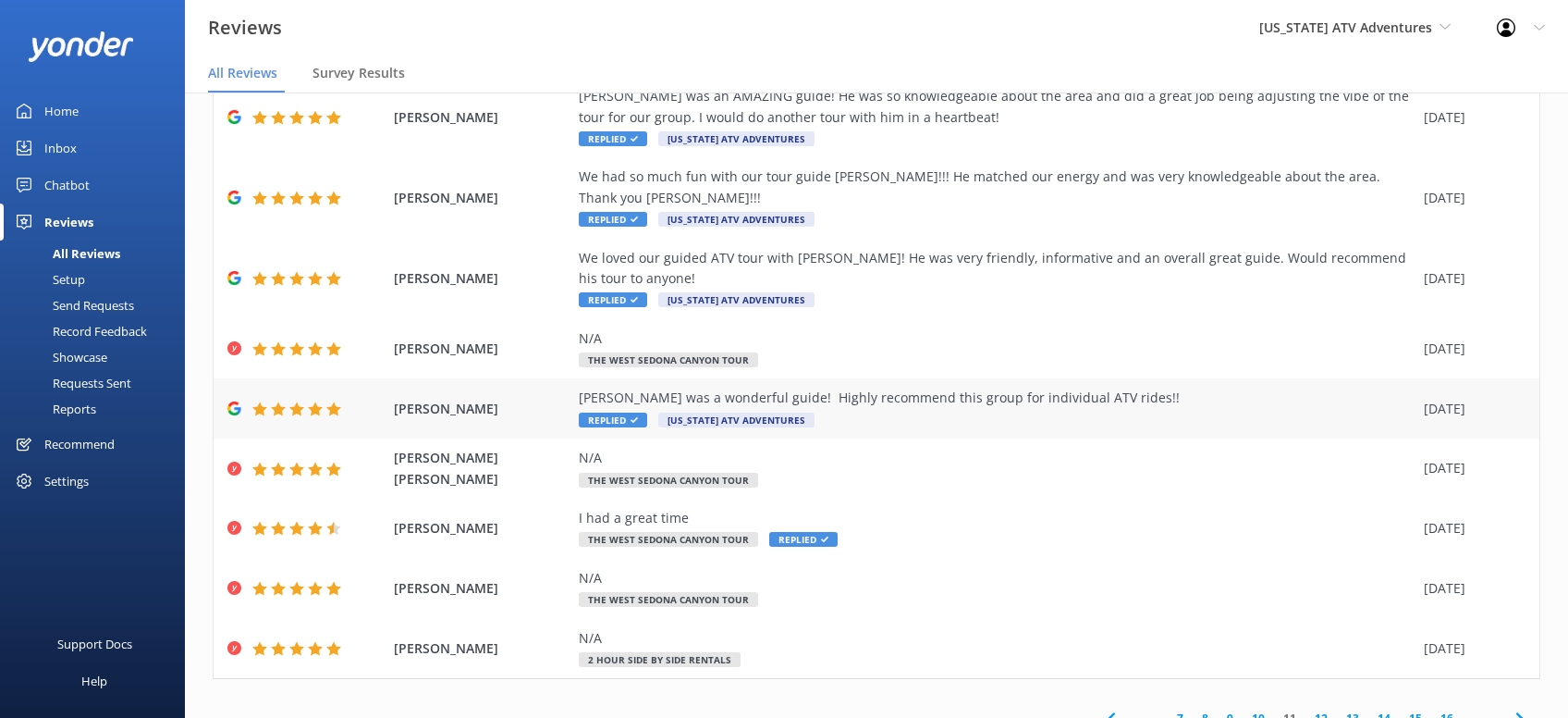
scroll to position [188, 0]
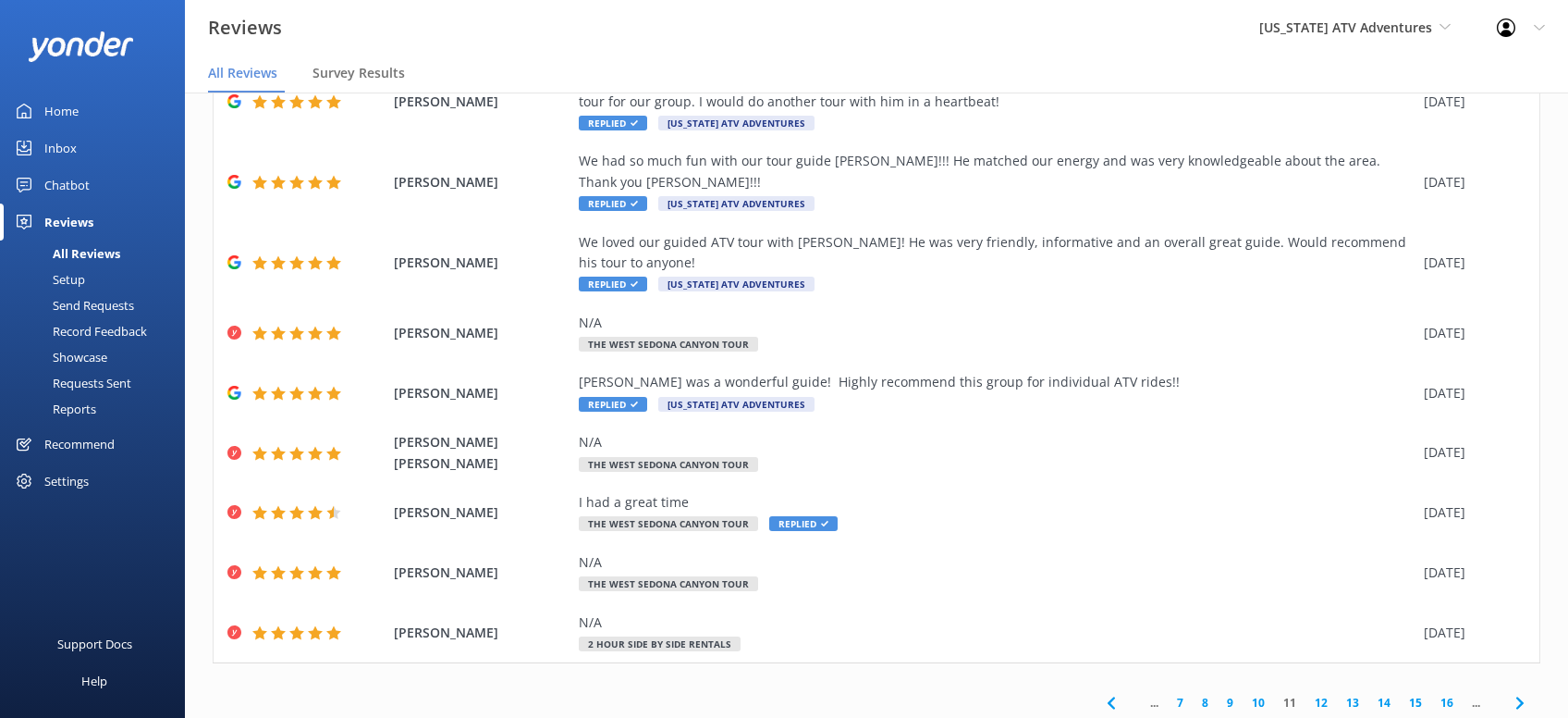
drag, startPoint x: 1524, startPoint y: 666, endPoint x: 1523, endPoint y: 651, distance: 15.0
click at [1524, 692] on icon at bounding box center [1519, 702] width 22 height 22
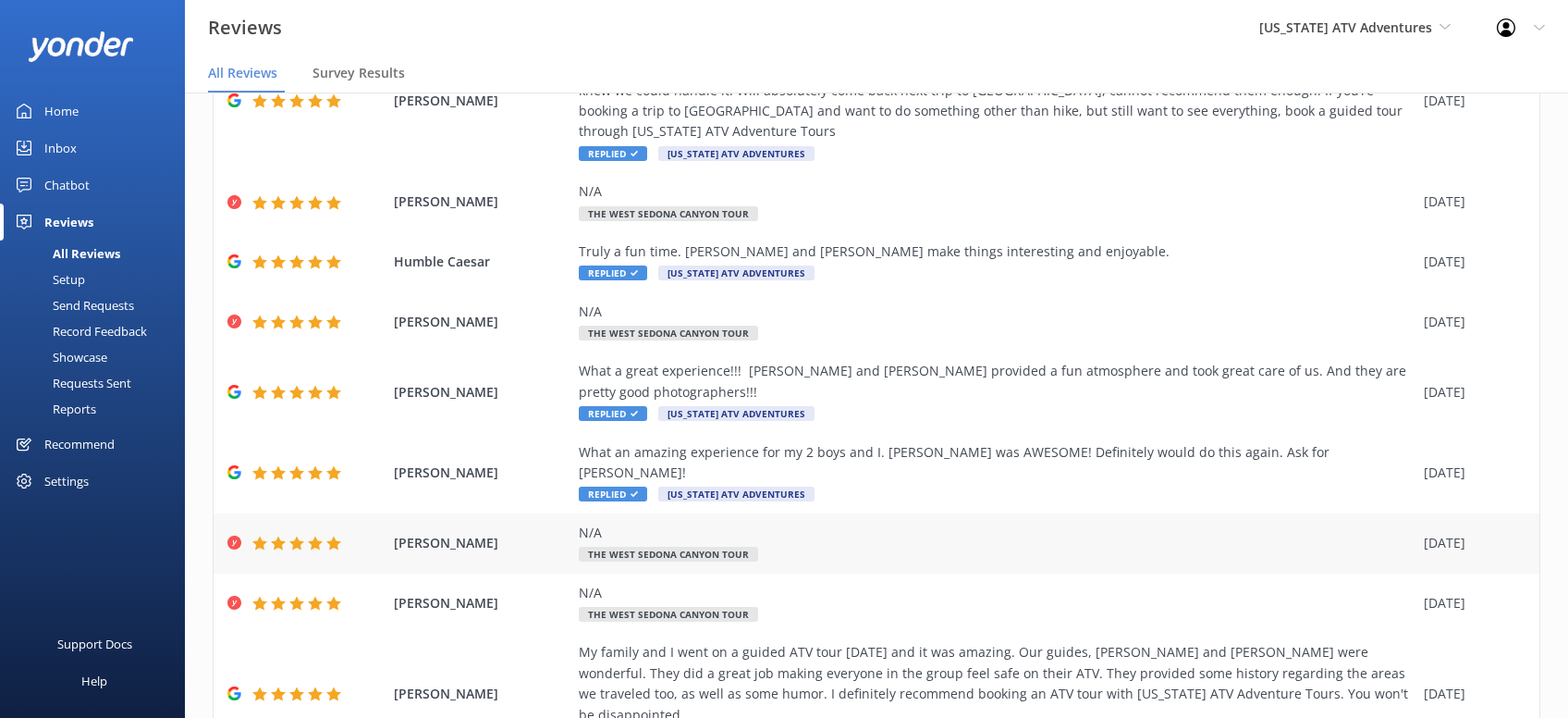
scroll to position [272, 0]
